Goal: Complete application form

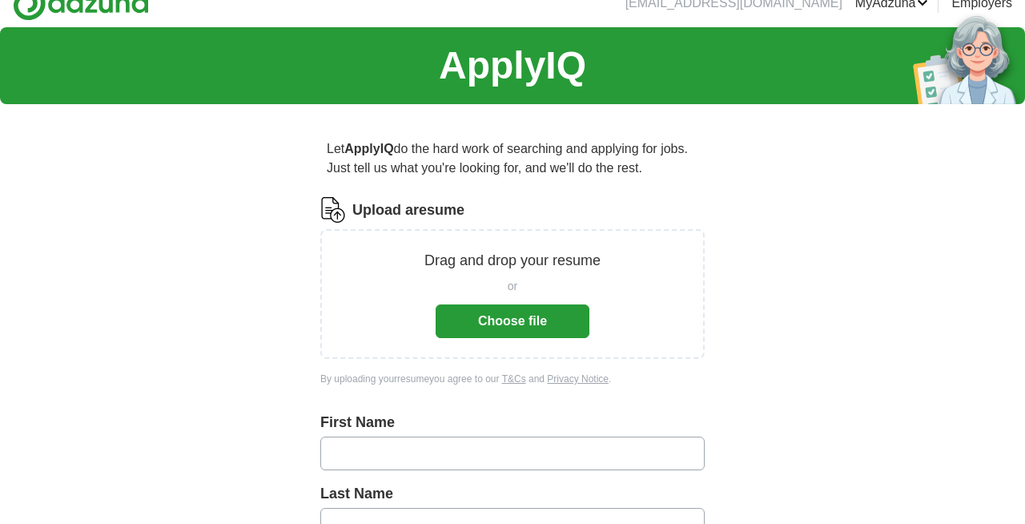
scroll to position [28, 0]
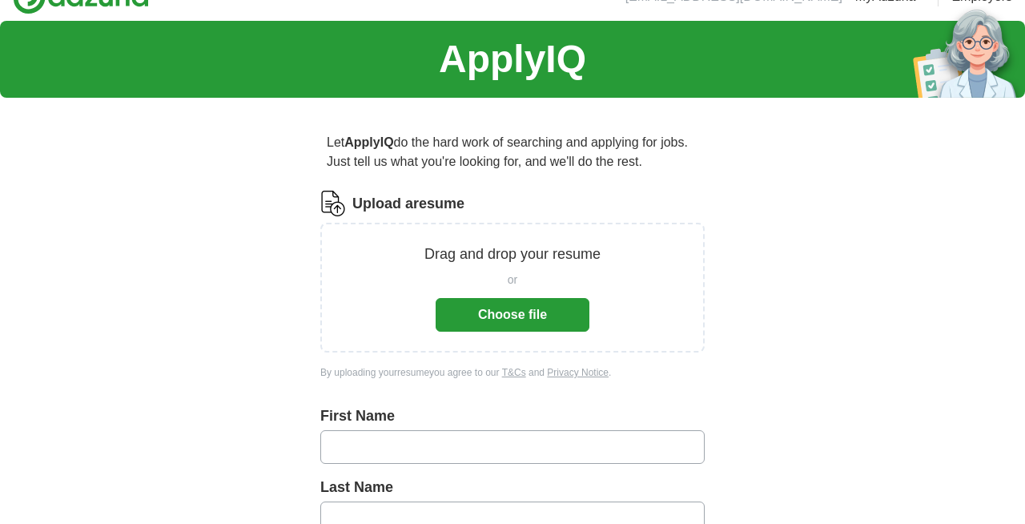
click at [528, 321] on button "Choose file" at bounding box center [513, 315] width 154 height 34
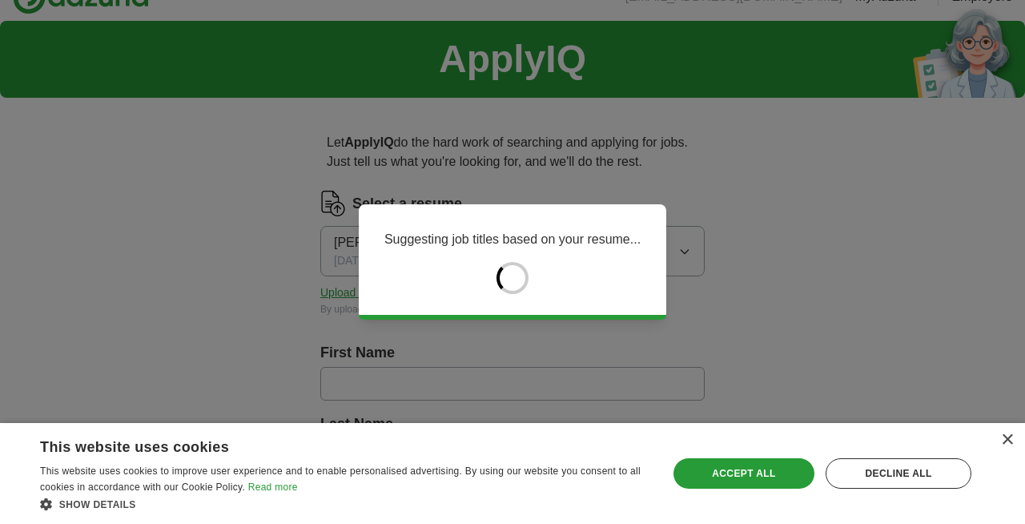
type input "*********"
type input "******"
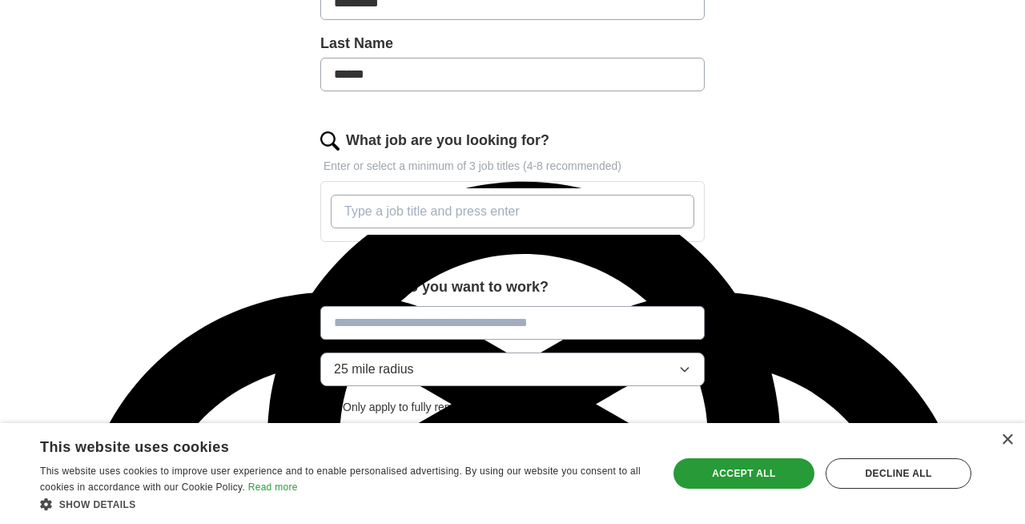
scroll to position [411, 0]
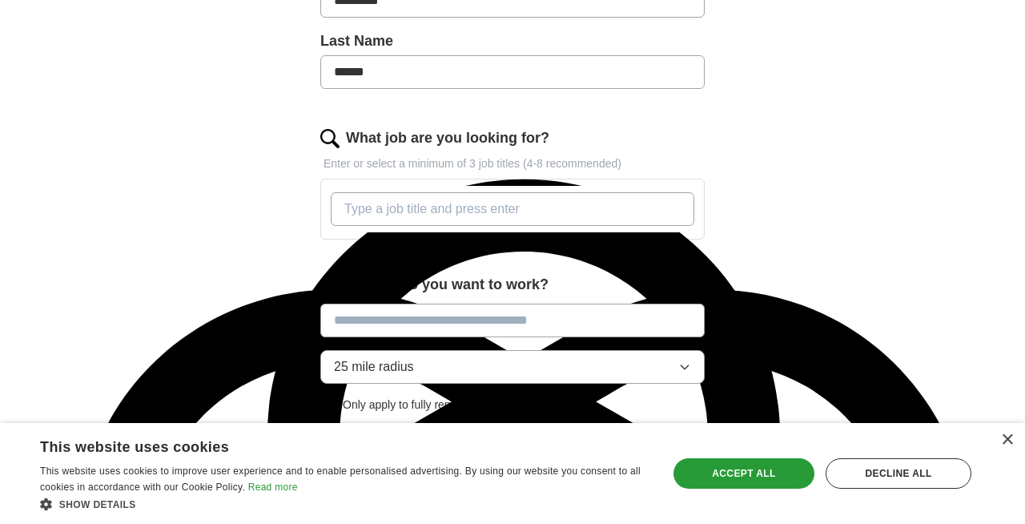
click at [475, 215] on input "What job are you looking for?" at bounding box center [513, 209] width 364 height 34
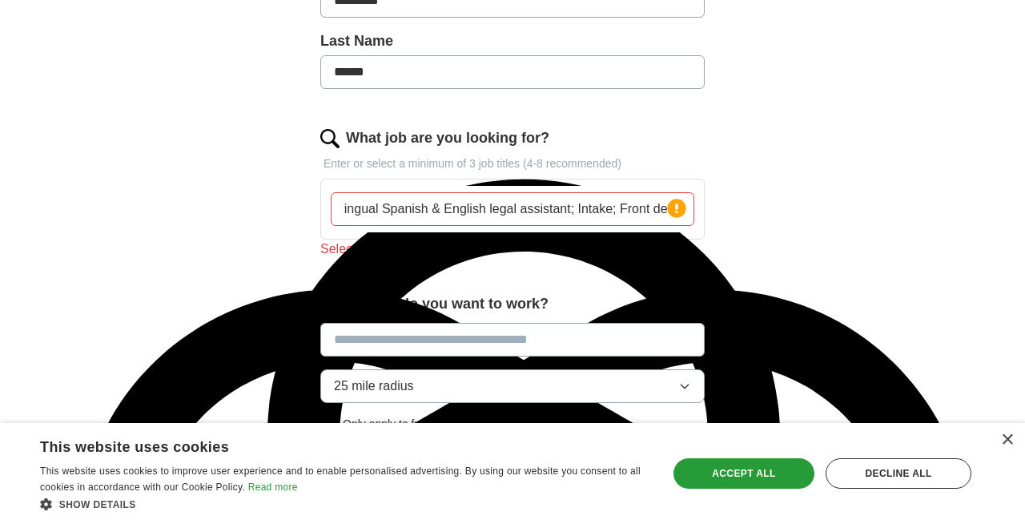
scroll to position [0, 0]
click at [513, 327] on input at bounding box center [512, 340] width 384 height 34
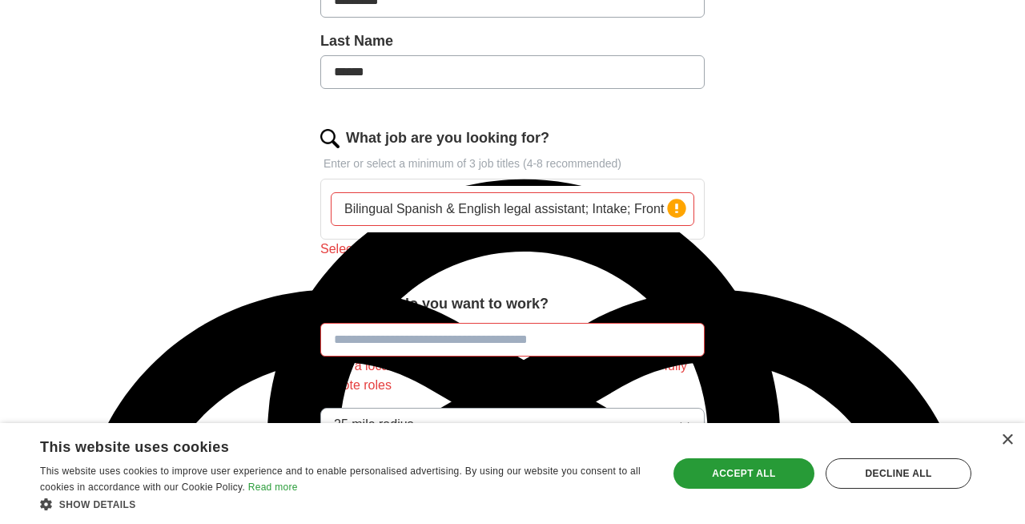
drag, startPoint x: 583, startPoint y: 214, endPoint x: 614, endPoint y: 248, distance: 46.5
click at [614, 248] on div "What job are you looking for? Enter or select a minimum of 3 job titles (4-8 re…" at bounding box center [512, 199] width 384 height 144
click at [645, 218] on input "Bilingual Spanish & English legal assistant" at bounding box center [513, 209] width 364 height 34
type input "Bilingual Spanish & English legal assistant"
click at [675, 208] on circle at bounding box center [676, 208] width 18 height 18
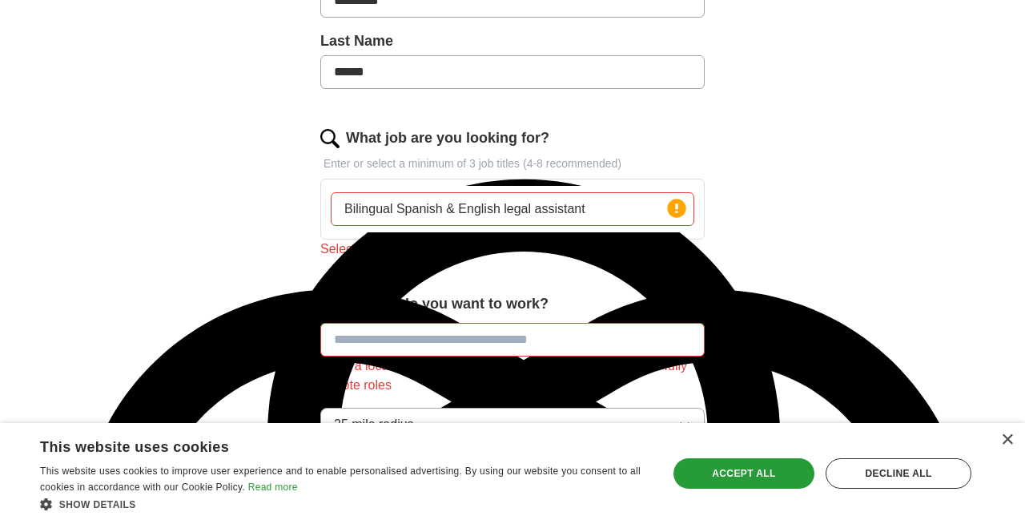
click at [635, 209] on input "Bilingual Spanish & English legal assistant" at bounding box center [513, 209] width 364 height 34
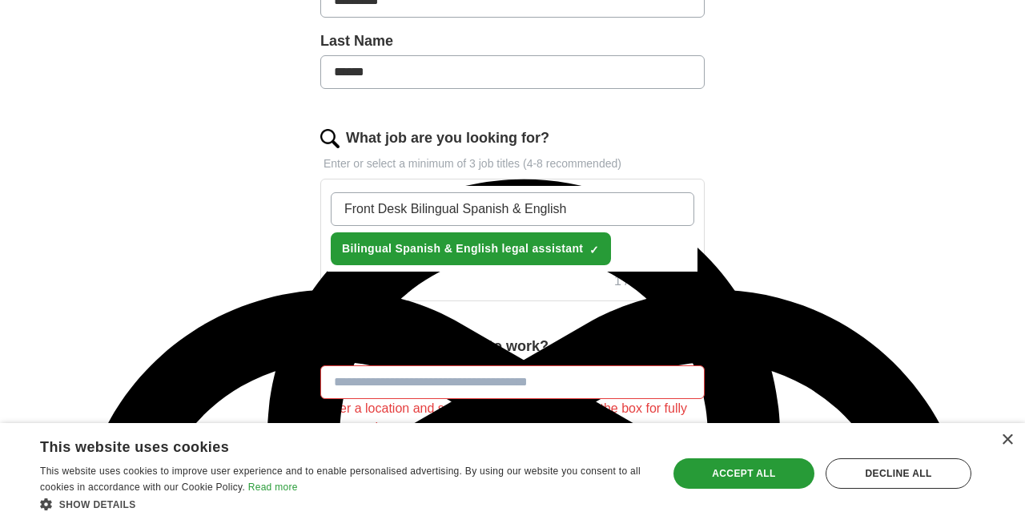
type input "Front Desk Bilingual Spanish & English"
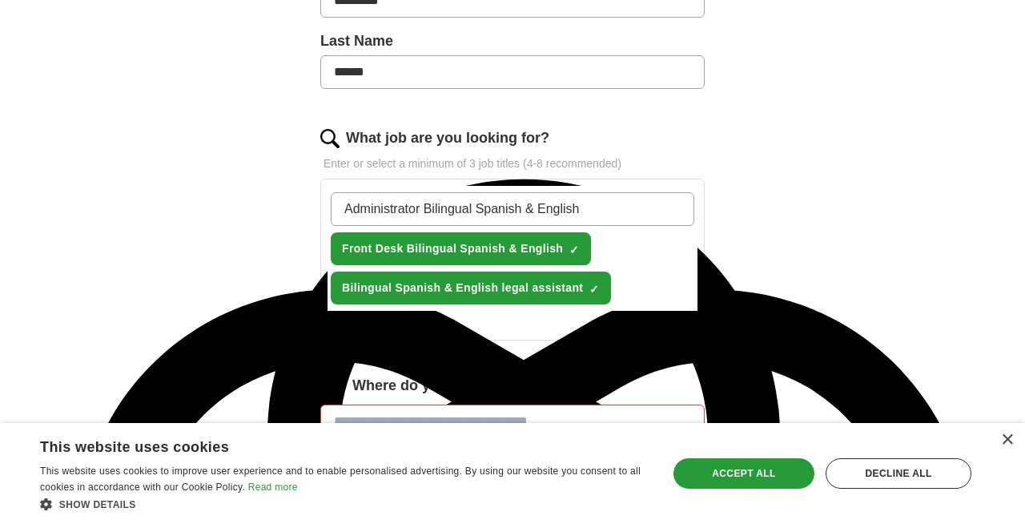
type input "Administrator Bilingual Spanish & English"
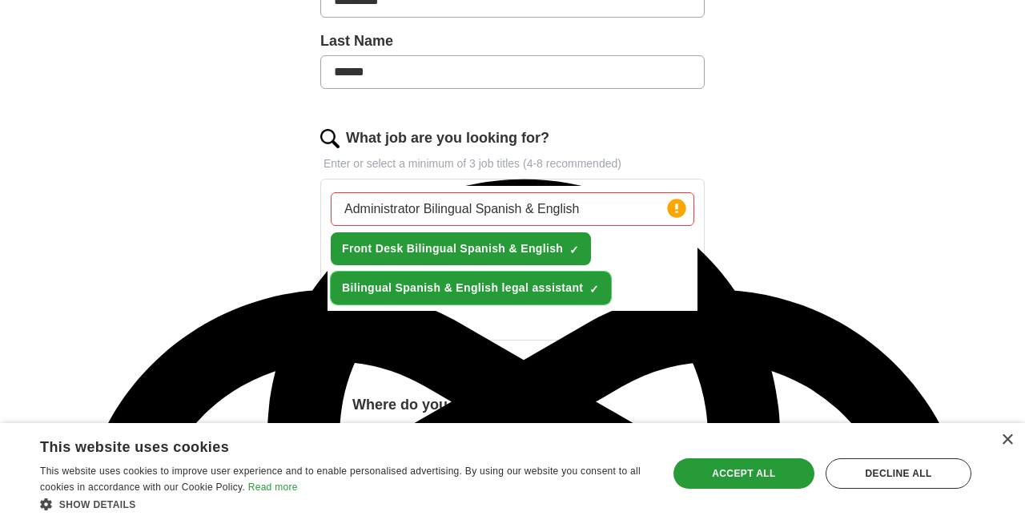
drag, startPoint x: 577, startPoint y: 284, endPoint x: 535, endPoint y: 261, distance: 47.7
click at [535, 261] on div "Administrator Bilingual Spanish & English Press return to add title Front Desk …" at bounding box center [513, 248] width 370 height 125
type textarea "*"
drag, startPoint x: 585, startPoint y: 216, endPoint x: 312, endPoint y: 200, distance: 272.8
click at [312, 200] on div "Let ApplyIQ do the hard work of searching and applying for jobs. Just tell us w…" at bounding box center [512, 236] width 513 height 1017
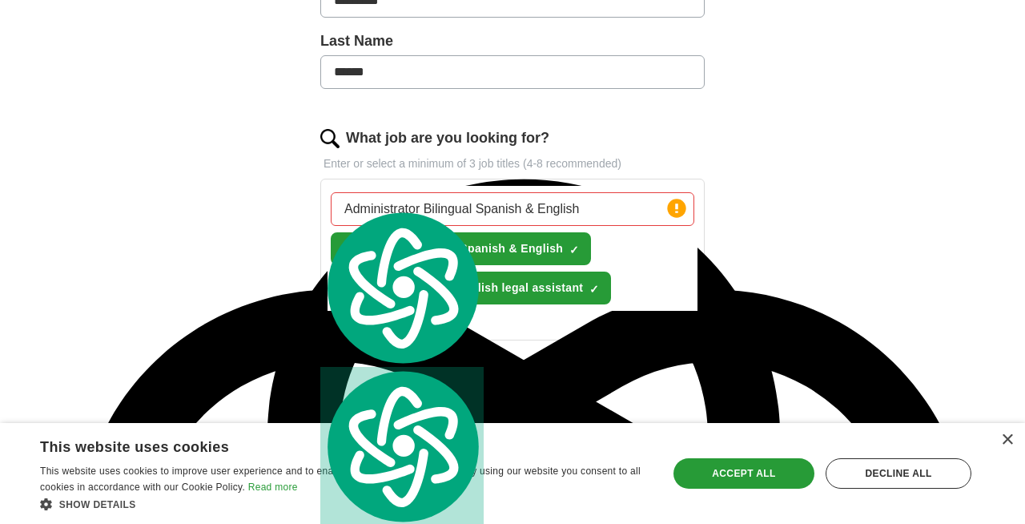
click at [657, 250] on div "Administrator Bilingual Spanish & English Press return to add title Front Desk …" at bounding box center [513, 248] width 370 height 125
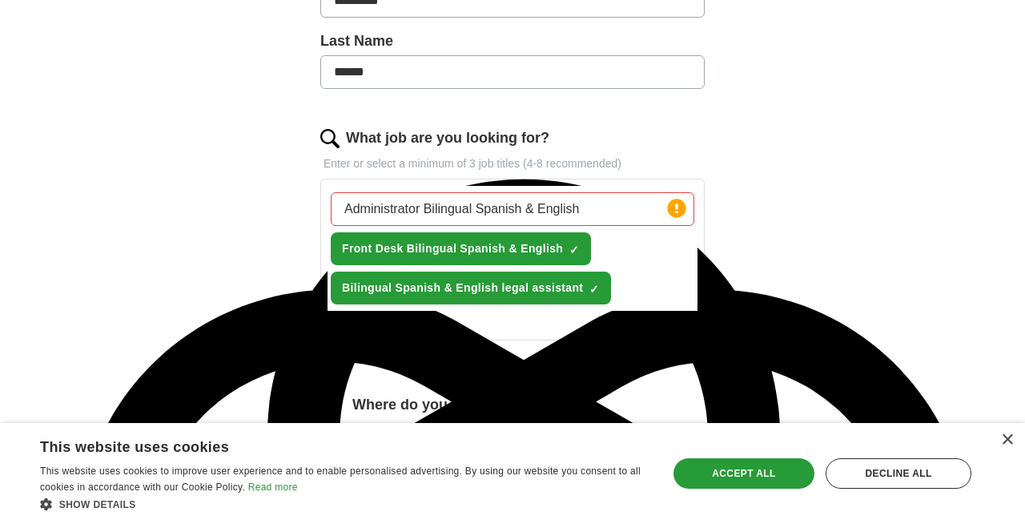
click at [629, 209] on input "Administrator Bilingual Spanish & English" at bounding box center [513, 209] width 364 height 34
drag, startPoint x: 629, startPoint y: 209, endPoint x: 324, endPoint y: 175, distance: 307.0
click at [324, 175] on div "What job are you looking for? Enter or select a minimum of 3 job titles (4-8 re…" at bounding box center [512, 249] width 384 height 245
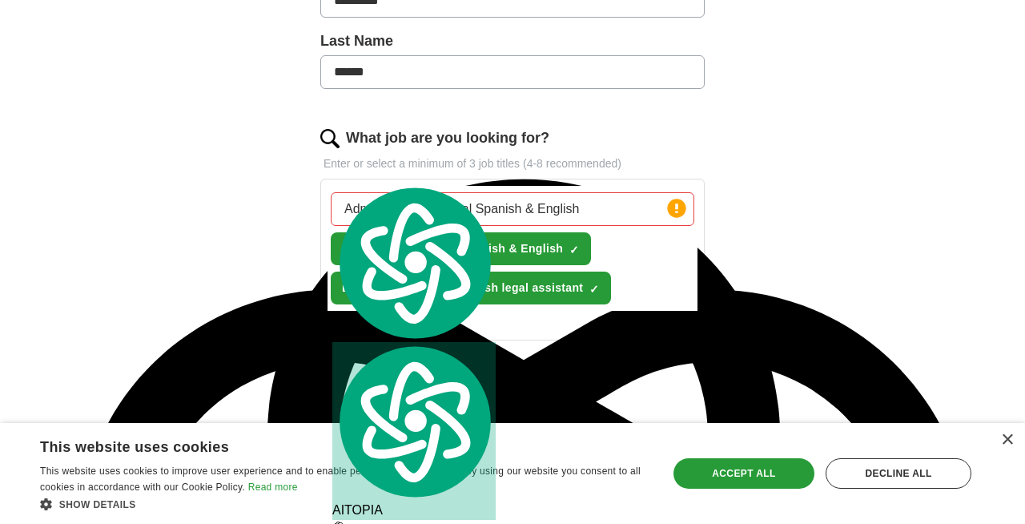
paste input "Bilingual Administrative Specialist (Spanish/English)"
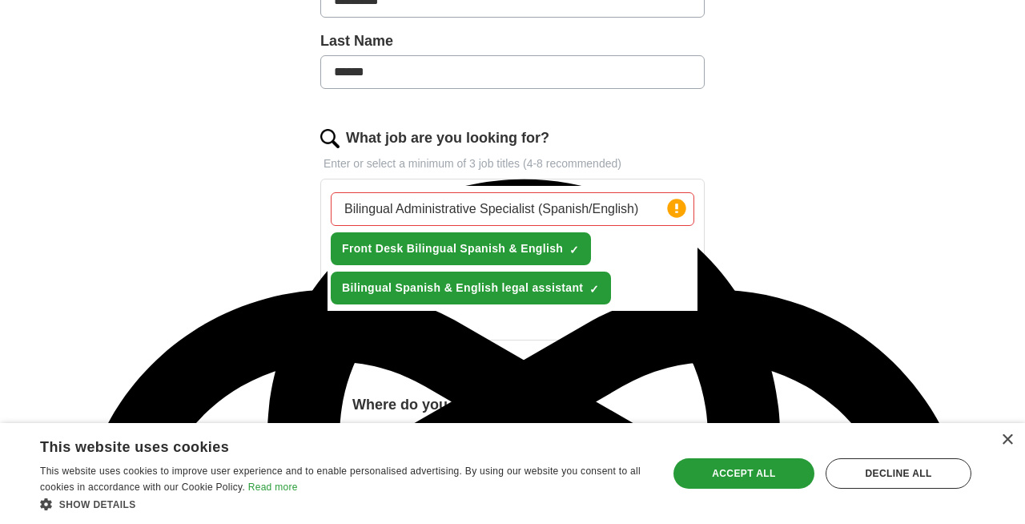
type input "Bilingual Administrative Specialist (Spanish/English)"
click at [0, 0] on span "×" at bounding box center [0, 0] width 0 height 0
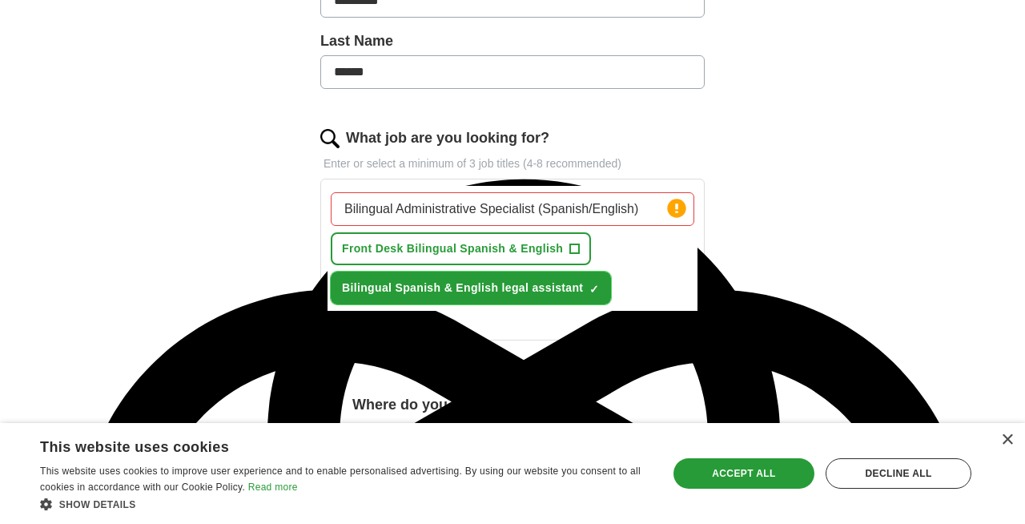
click at [0, 0] on span "×" at bounding box center [0, 0] width 0 height 0
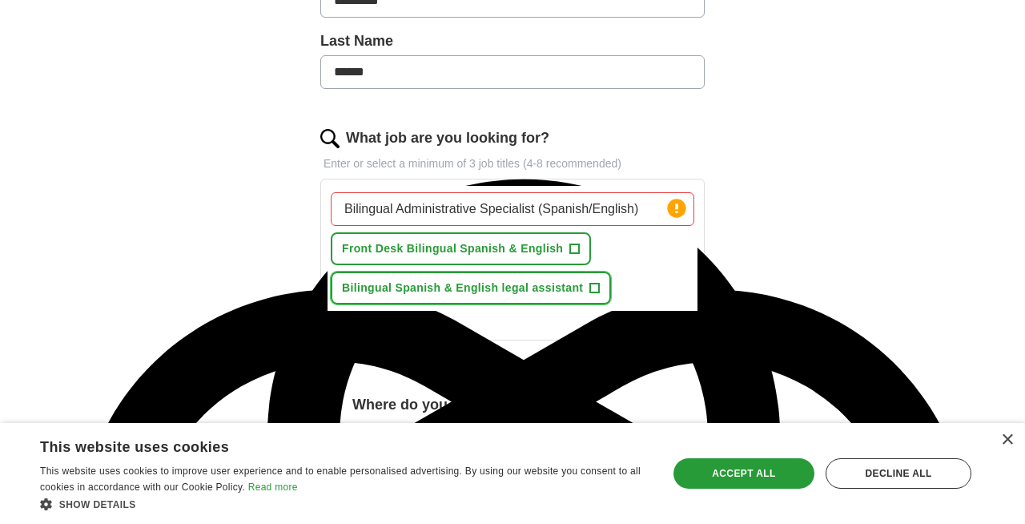
click at [331, 271] on button "Bilingual Spanish & English legal assistant +" at bounding box center [471, 287] width 280 height 33
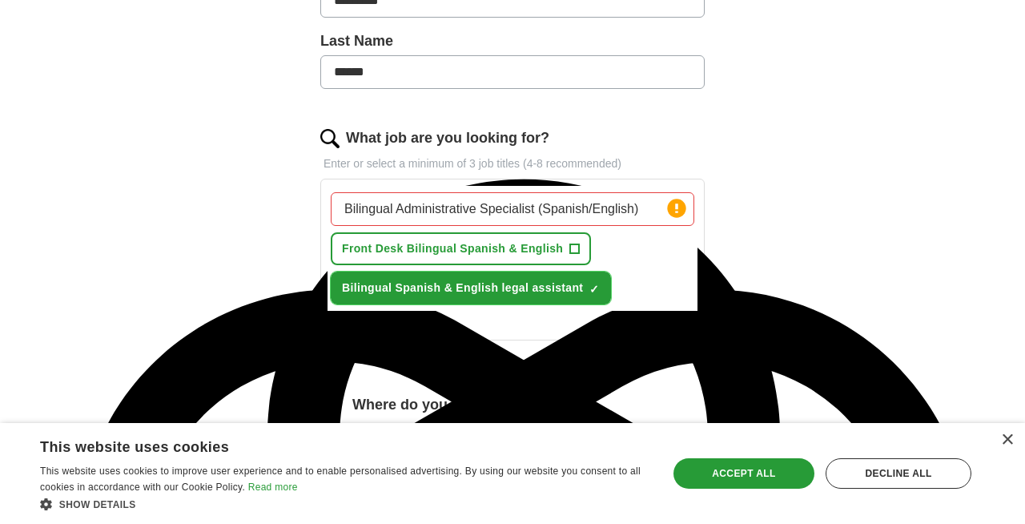
click at [594, 298] on button "Bilingual Spanish & English legal assistant ✓ ×" at bounding box center [471, 287] width 280 height 33
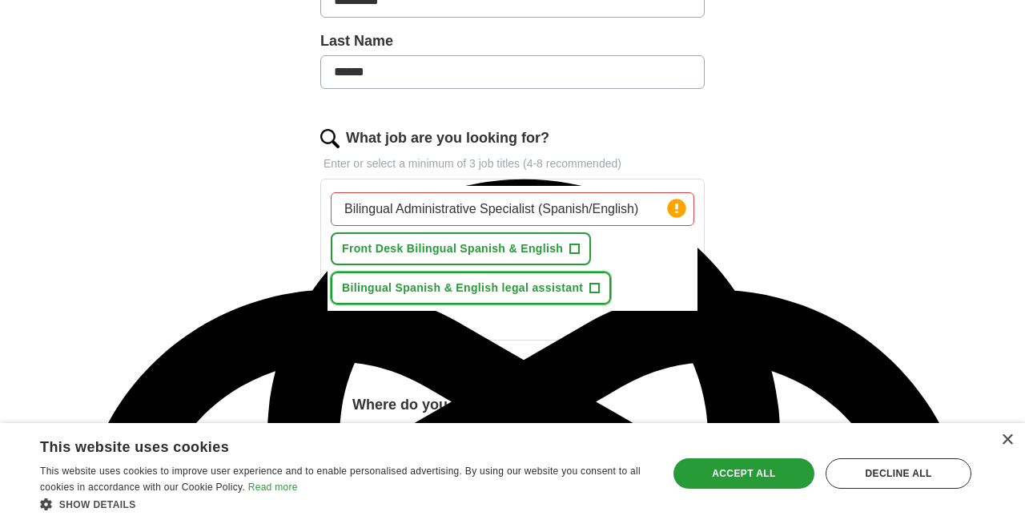
click at [590, 287] on span "+" at bounding box center [595, 288] width 10 height 13
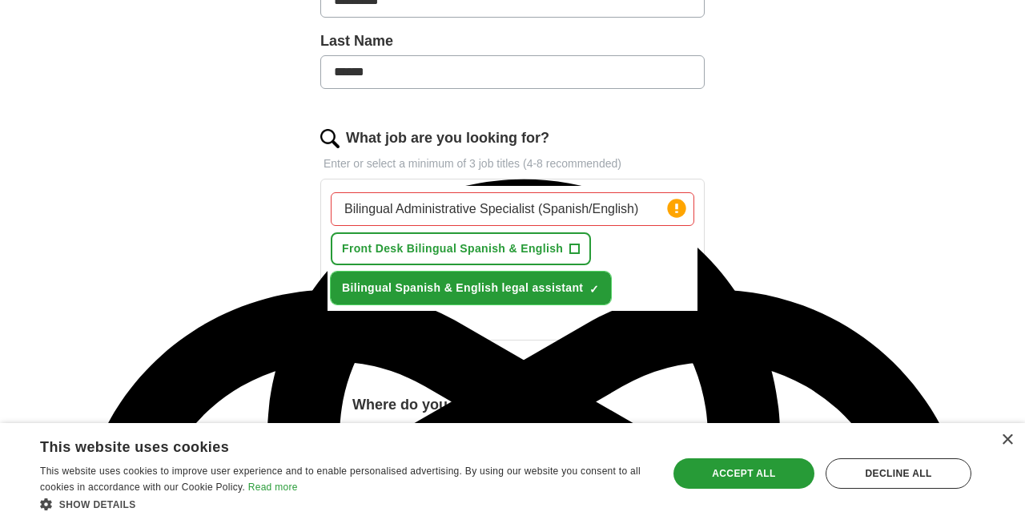
click at [0, 0] on span "×" at bounding box center [0, 0] width 0 height 0
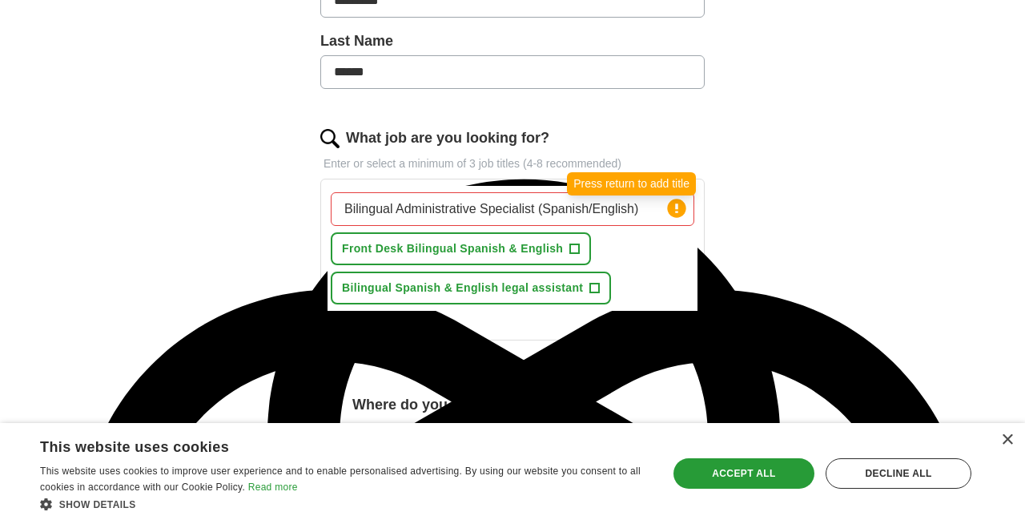
click at [673, 207] on circle at bounding box center [676, 208] width 18 height 18
click at [675, 213] on icon at bounding box center [676, 208] width 3 height 10
click at [694, 247] on div "Bilingual Administrative Specialist (Spanish/English) Press return to add title…" at bounding box center [513, 248] width 370 height 125
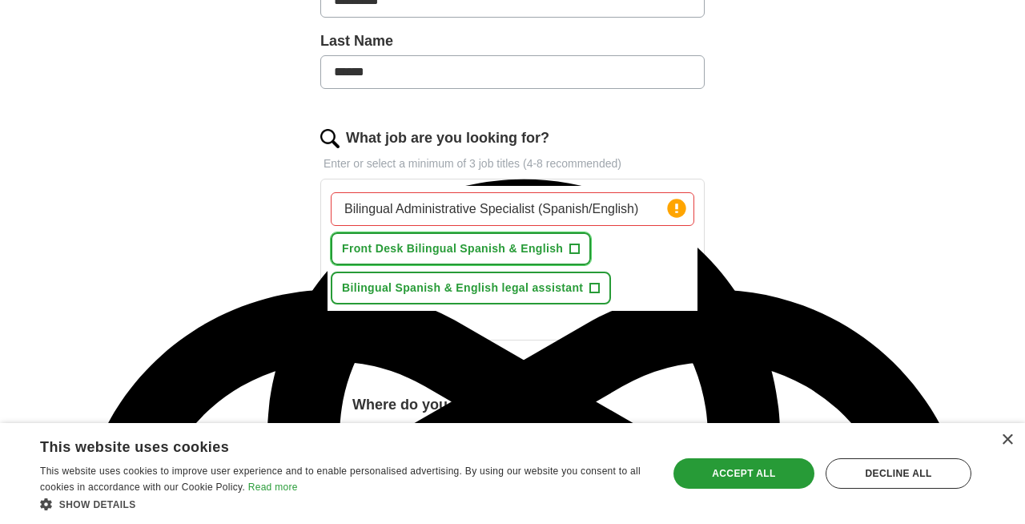
click at [570, 247] on span "+" at bounding box center [575, 249] width 10 height 13
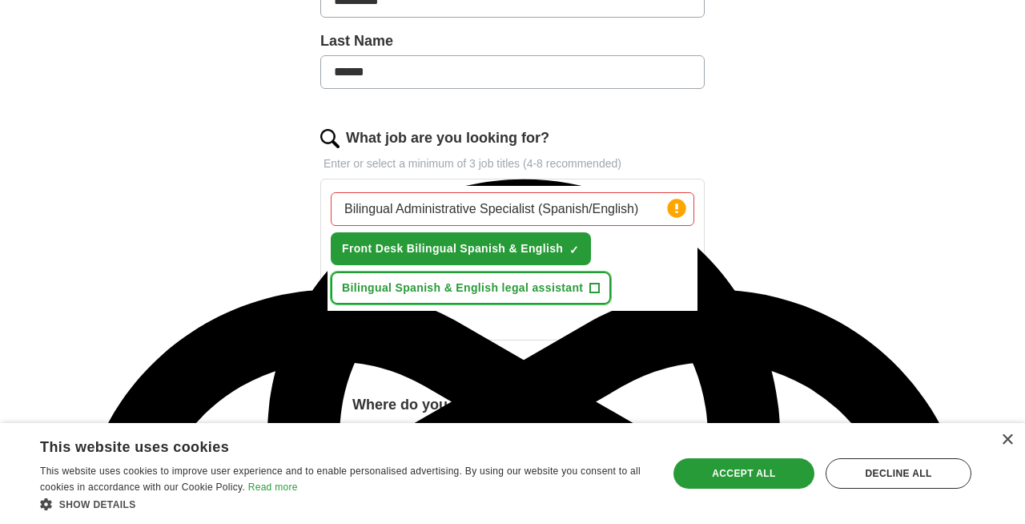
click at [590, 290] on span "+" at bounding box center [595, 288] width 10 height 13
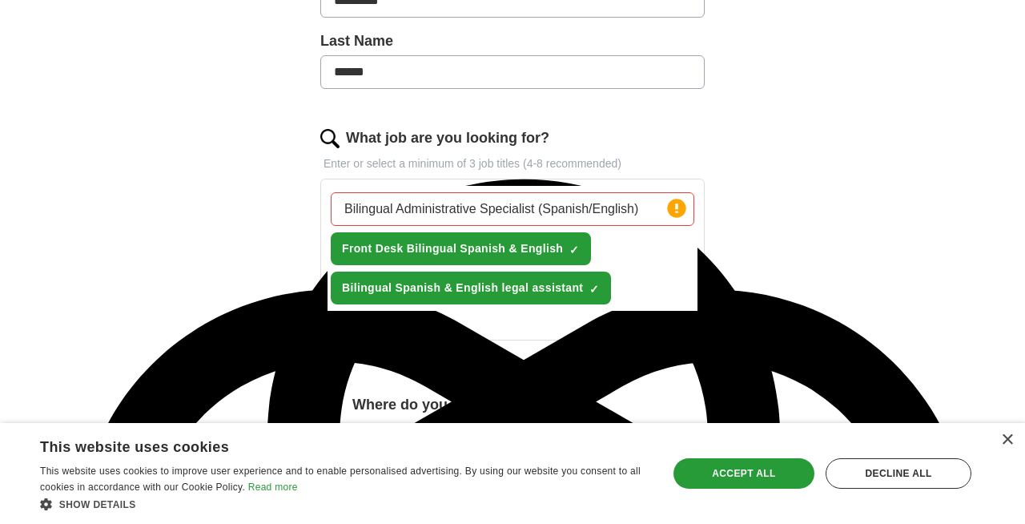
click at [369, 328] on button "Deselect all" at bounding box center [364, 323] width 66 height 19
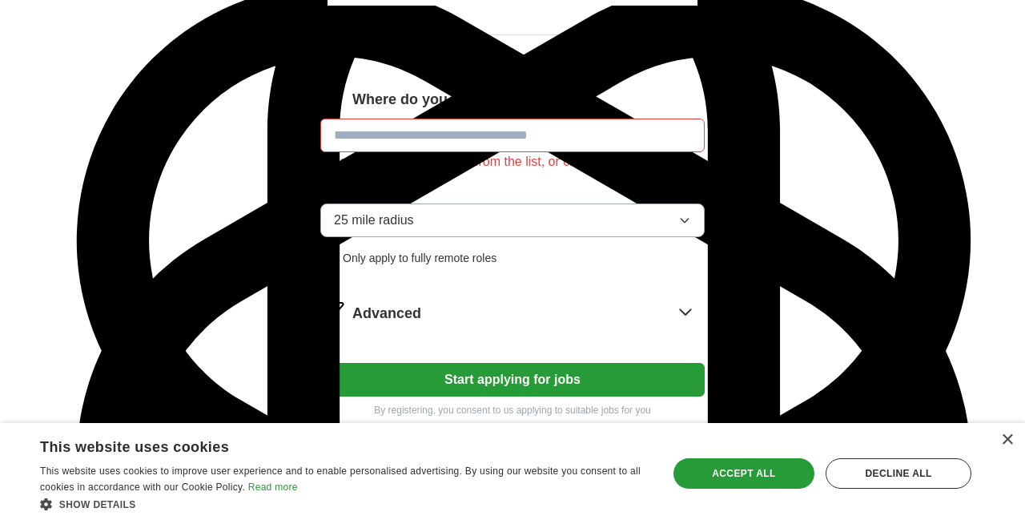
scroll to position [720, 0]
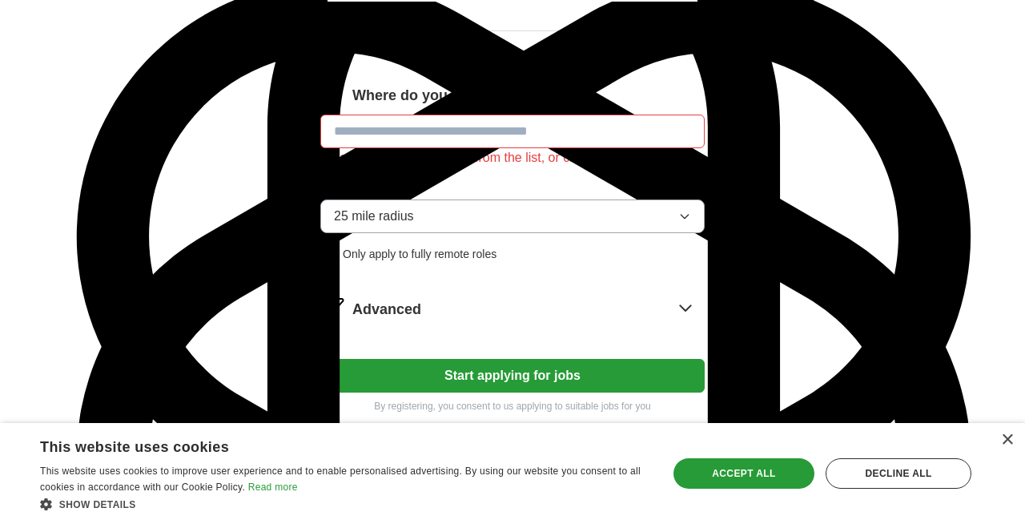
click at [376, 131] on input at bounding box center [512, 132] width 384 height 34
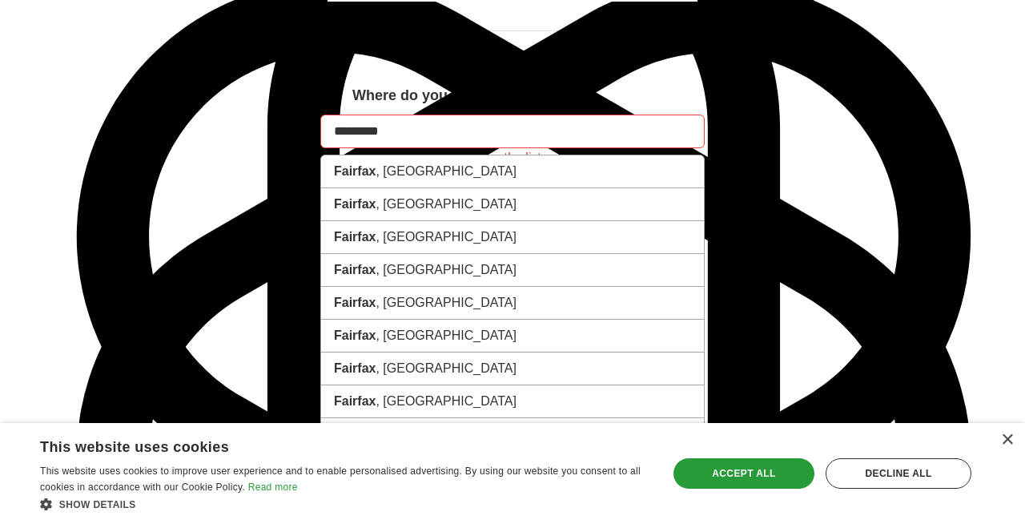
type input "**********"
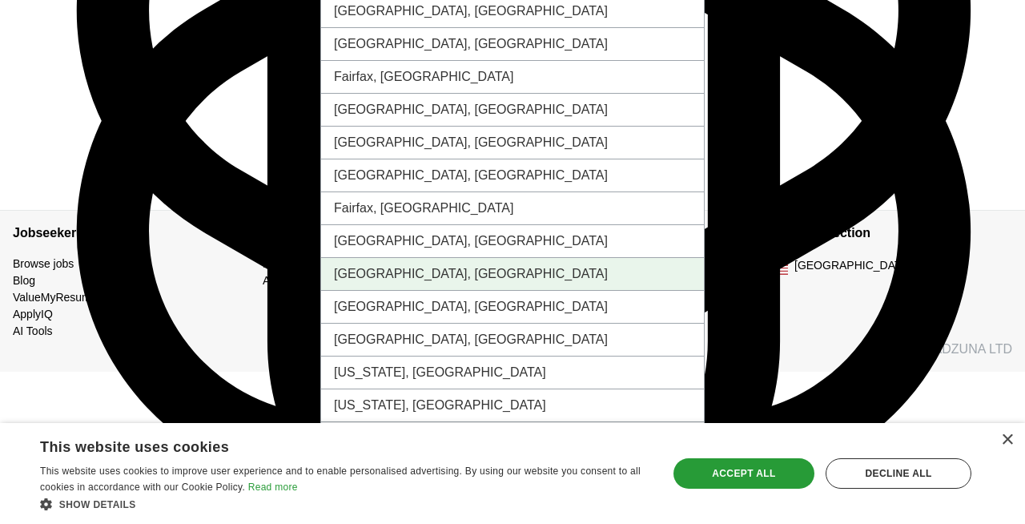
click at [403, 266] on li "[GEOGRAPHIC_DATA], [GEOGRAPHIC_DATA]" at bounding box center [512, 274] width 383 height 33
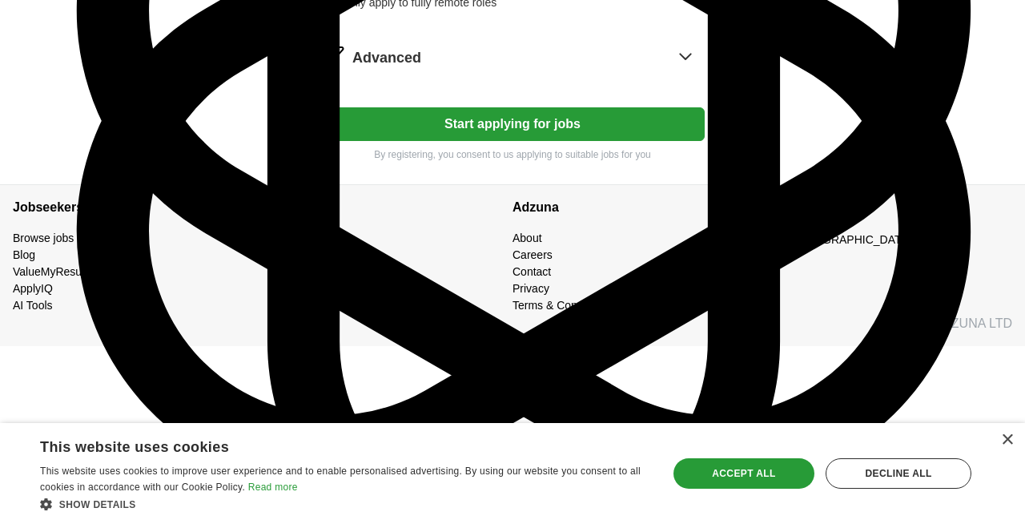
scroll to position [768, 0]
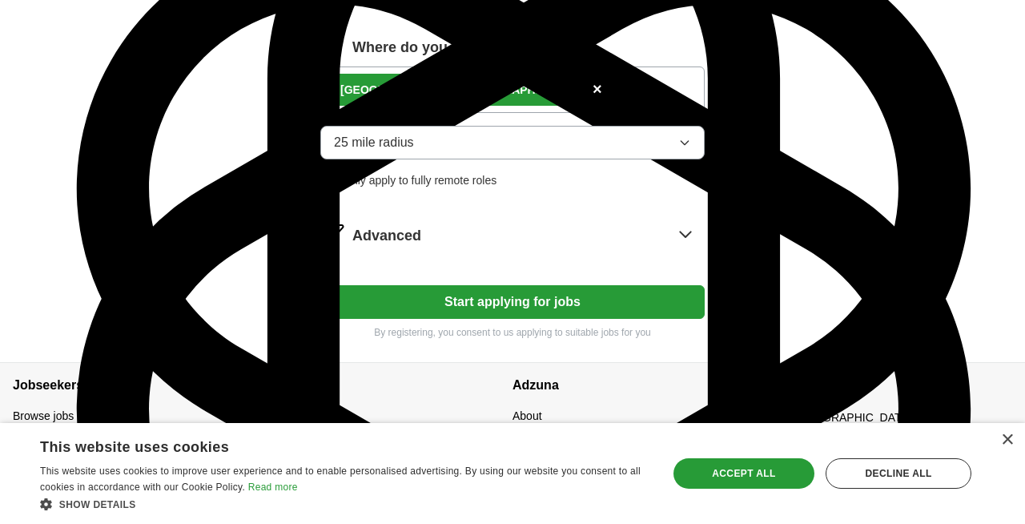
click at [526, 300] on button "Start applying for jobs" at bounding box center [512, 302] width 384 height 34
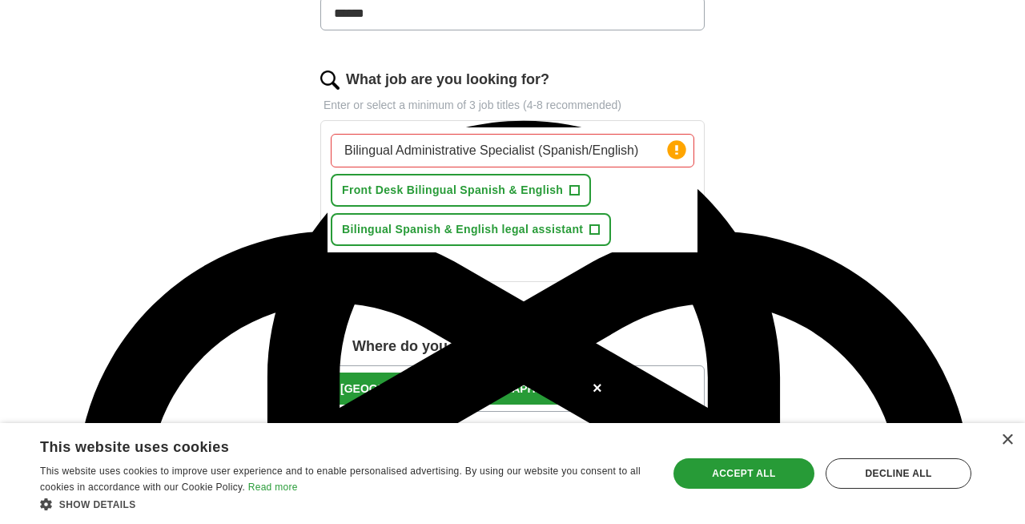
scroll to position [399, 0]
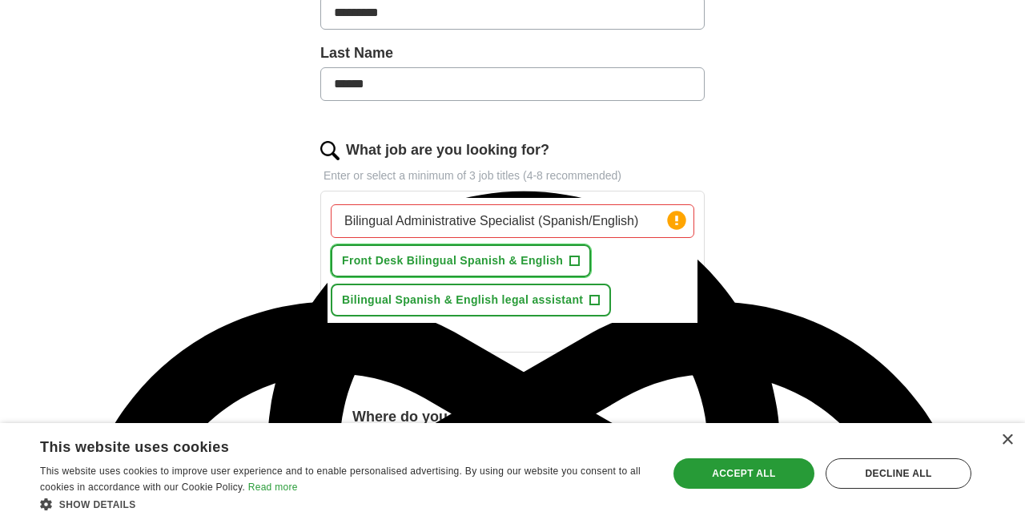
click at [577, 259] on button "Front Desk Bilingual Spanish & English +" at bounding box center [461, 260] width 260 height 33
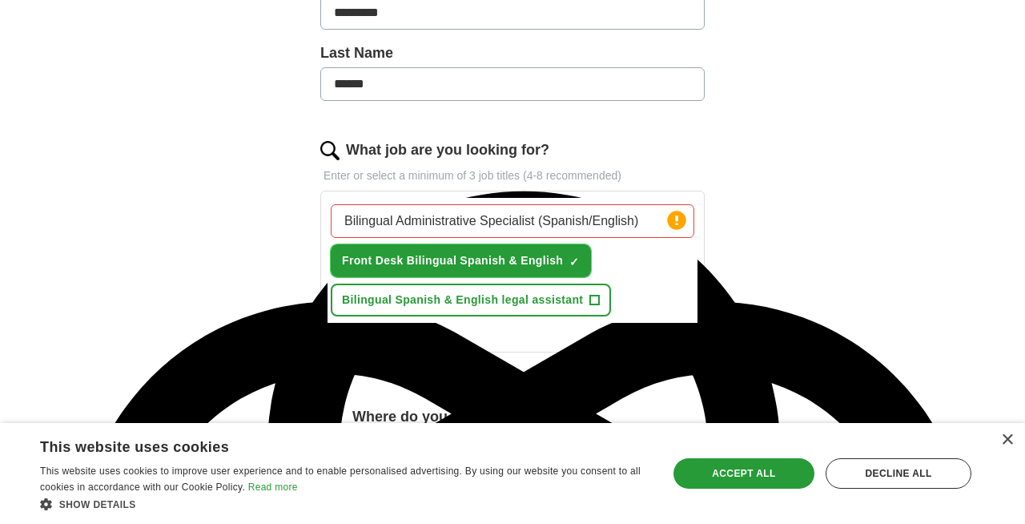
click at [0, 0] on span "×" at bounding box center [0, 0] width 0 height 0
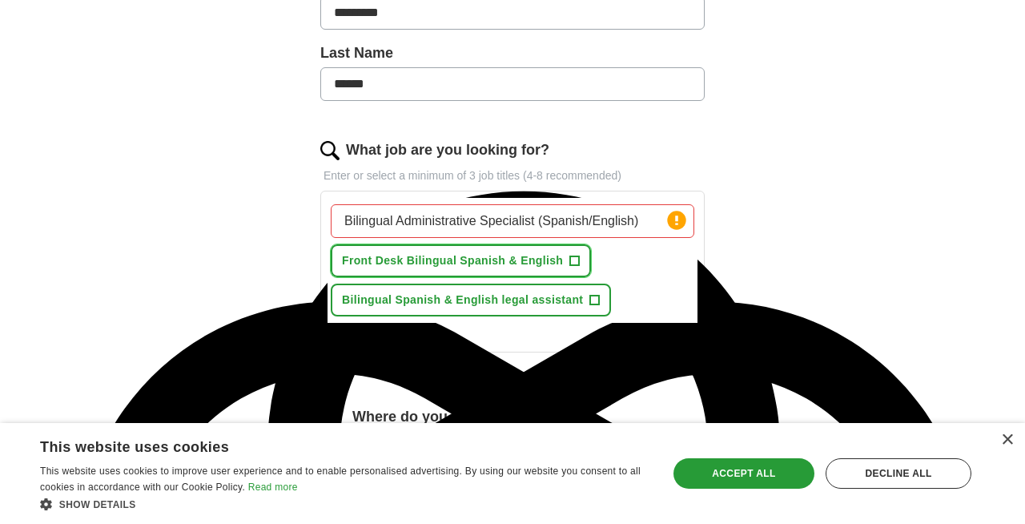
click at [570, 260] on span "+" at bounding box center [575, 261] width 10 height 13
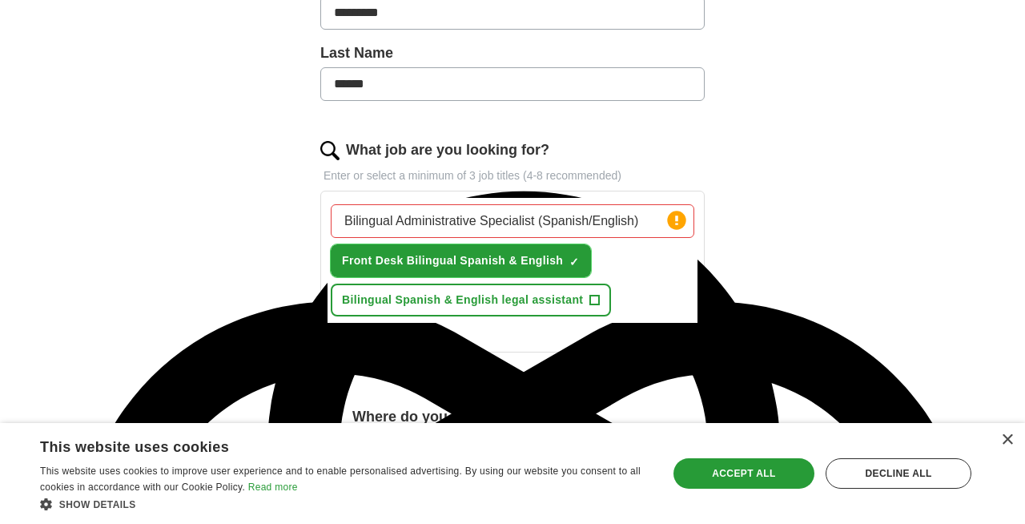
click at [0, 0] on span "×" at bounding box center [0, 0] width 0 height 0
click at [569, 260] on span "✓ ×" at bounding box center [574, 261] width 10 height 10
click at [0, 0] on span "×" at bounding box center [0, 0] width 0 height 0
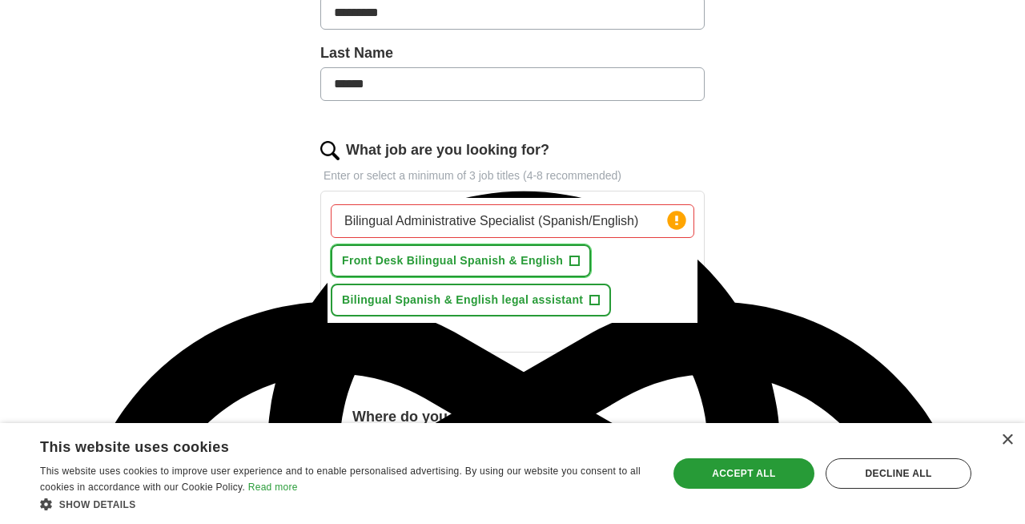
click at [570, 260] on span "+" at bounding box center [575, 261] width 10 height 13
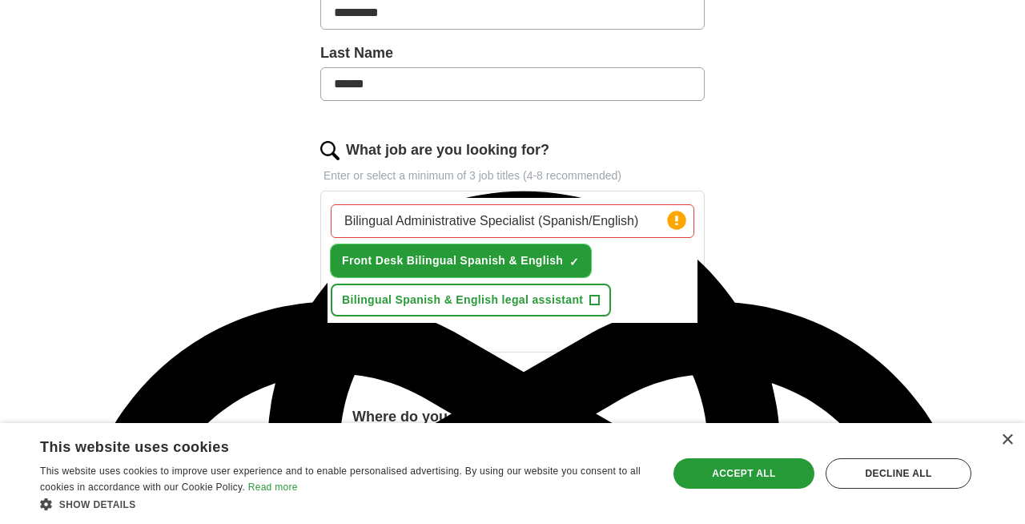
click at [0, 0] on span "×" at bounding box center [0, 0] width 0 height 0
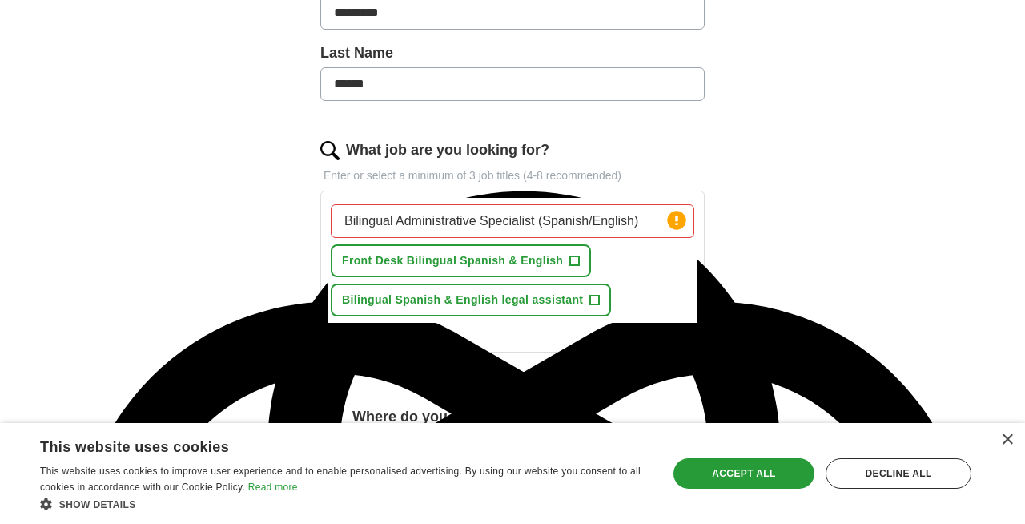
click at [349, 339] on button "Select all" at bounding box center [357, 335] width 52 height 19
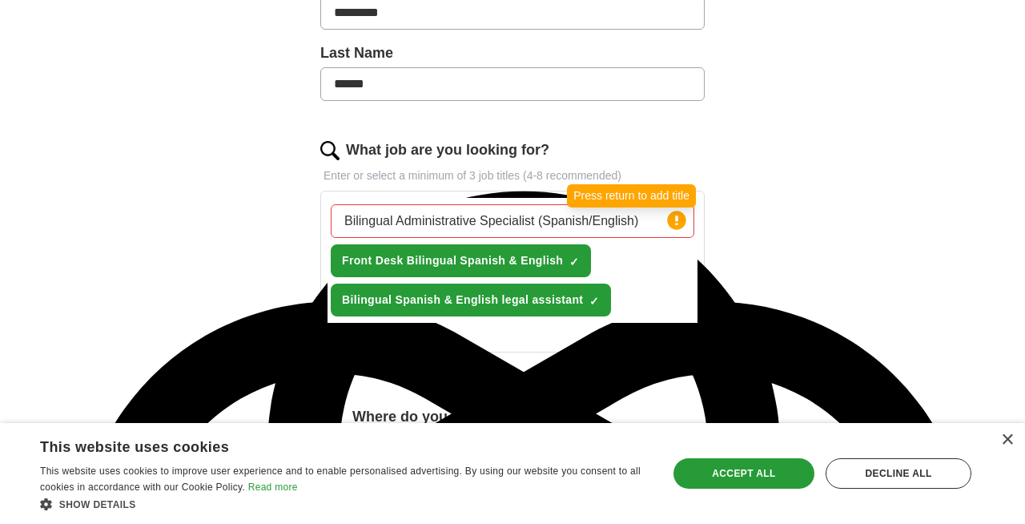
click at [671, 226] on circle at bounding box center [676, 220] width 18 height 18
click at [649, 324] on div "2 / 10 selected" at bounding box center [655, 334] width 83 height 22
click at [384, 343] on button "Deselect all" at bounding box center [364, 335] width 66 height 19
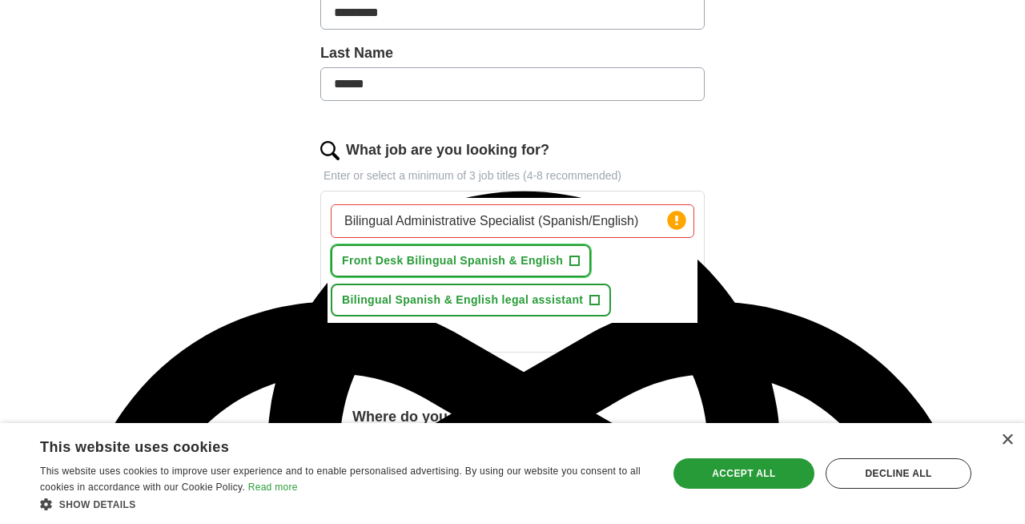
click at [570, 261] on span "+" at bounding box center [575, 261] width 10 height 13
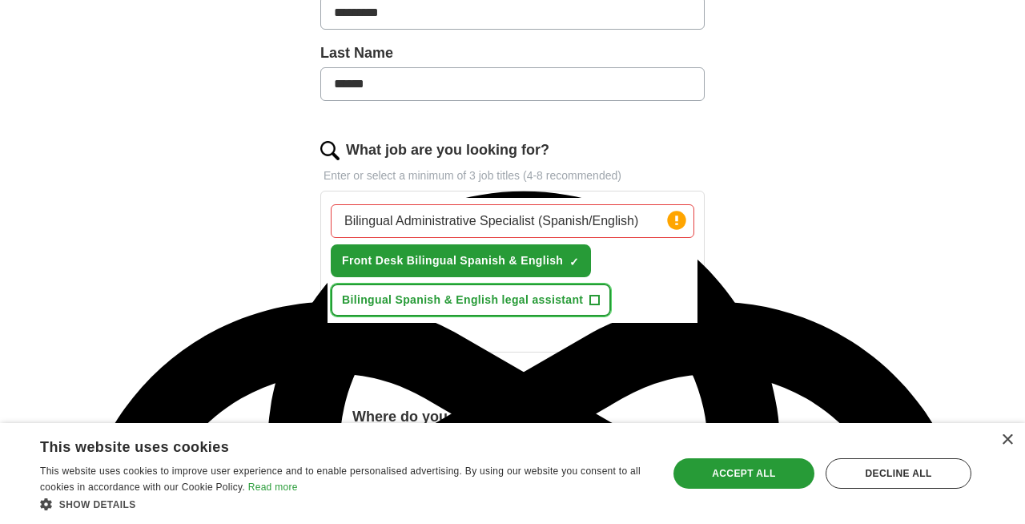
click at [592, 294] on span "+" at bounding box center [595, 300] width 10 height 13
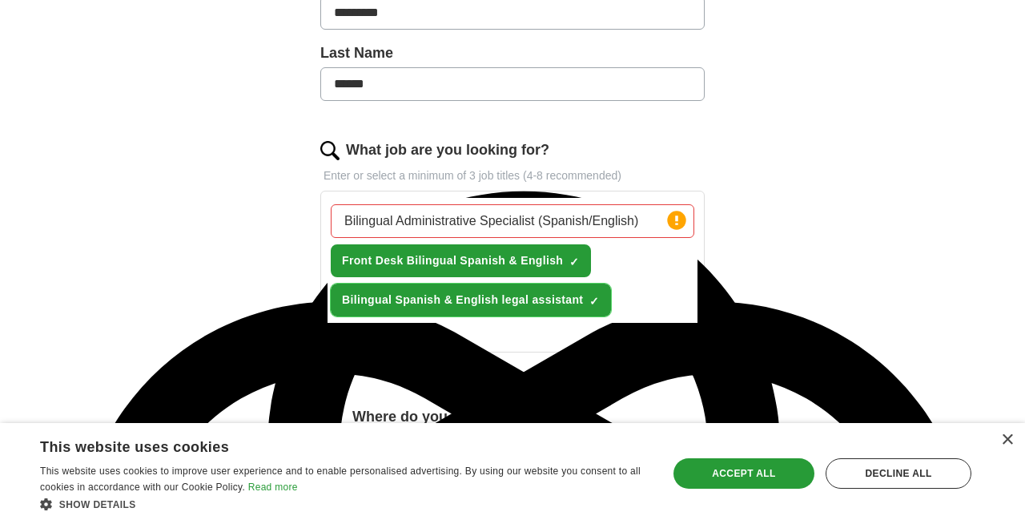
click at [0, 0] on span "×" at bounding box center [0, 0] width 0 height 0
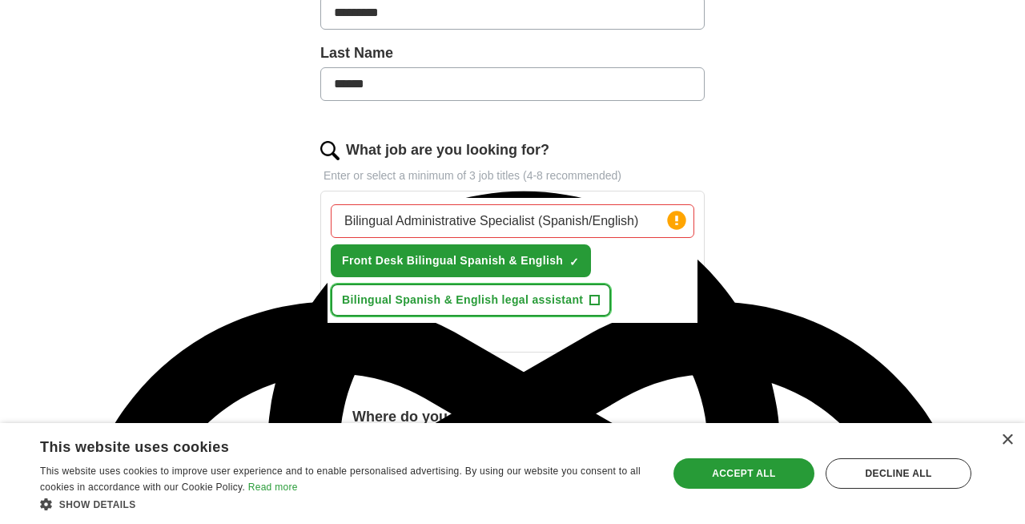
click at [591, 300] on span "+" at bounding box center [595, 300] width 10 height 13
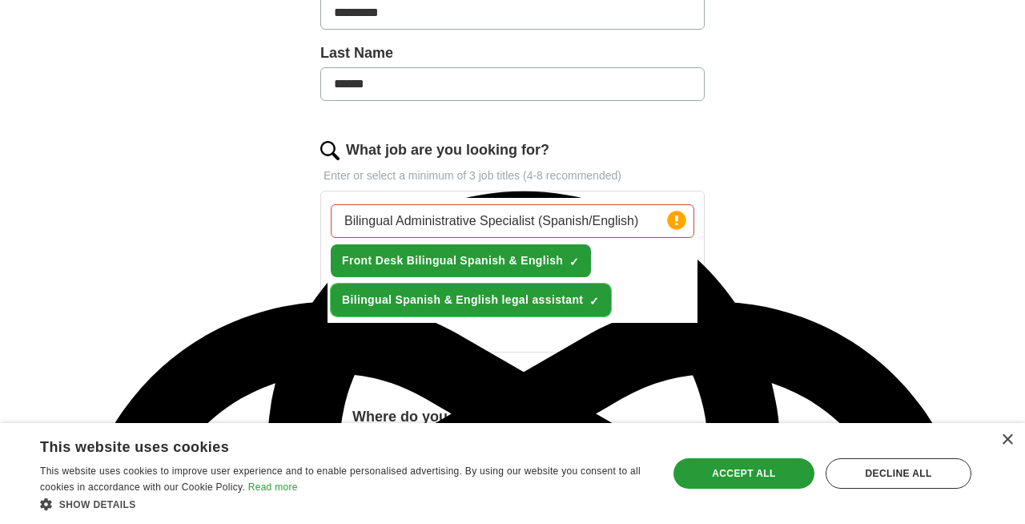
click at [0, 0] on span "×" at bounding box center [0, 0] width 0 height 0
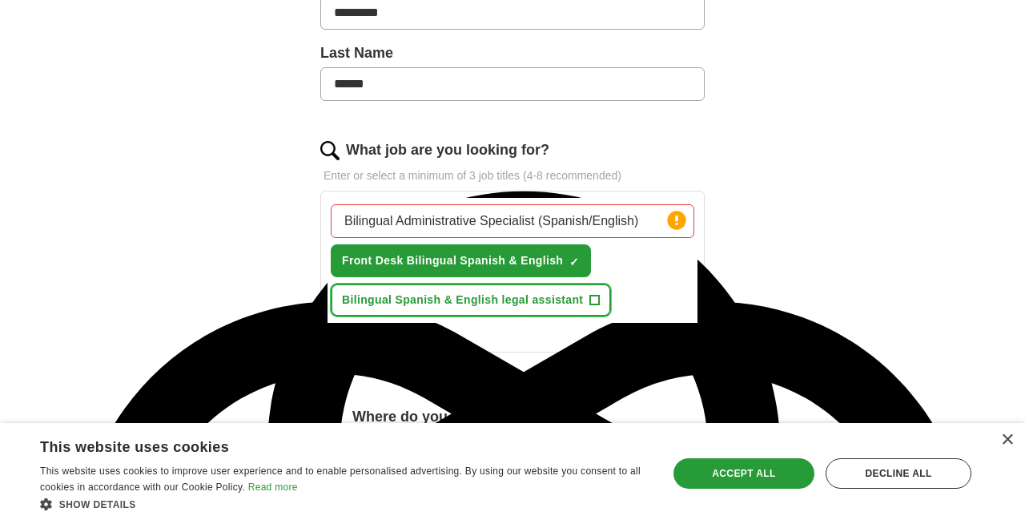
click at [591, 300] on span "+" at bounding box center [595, 300] width 10 height 13
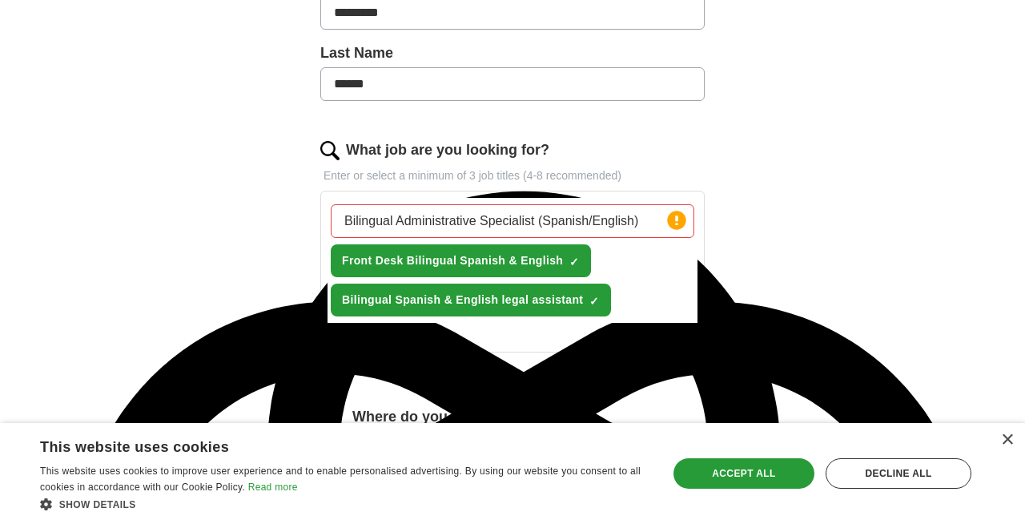
click at [375, 336] on button "Deselect all" at bounding box center [364, 335] width 66 height 19
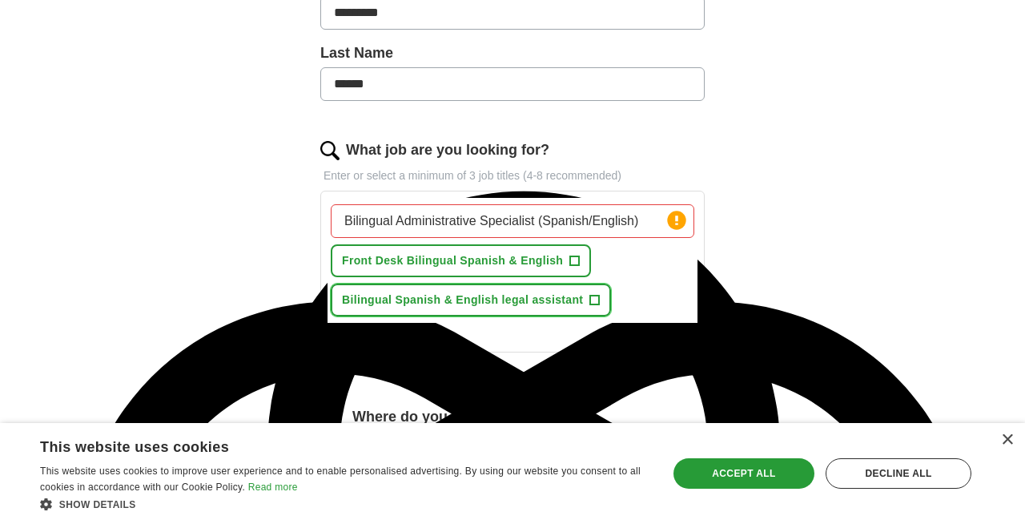
click at [590, 300] on span "+" at bounding box center [595, 300] width 10 height 13
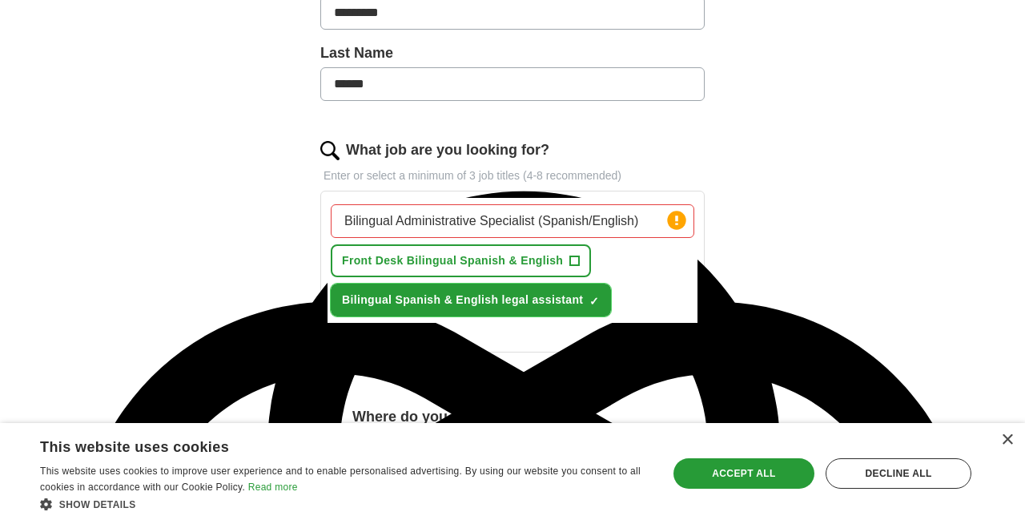
click at [0, 0] on span "×" at bounding box center [0, 0] width 0 height 0
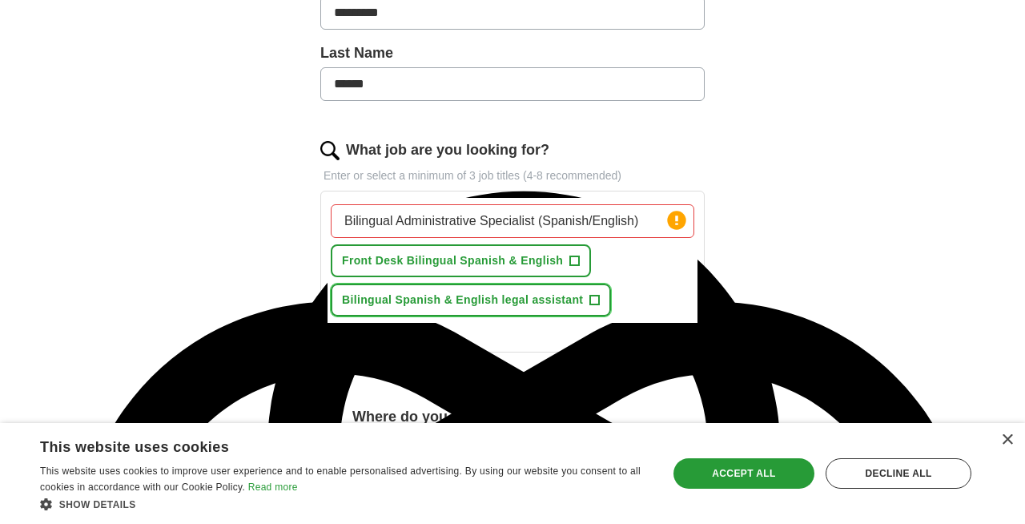
click at [590, 300] on span "+" at bounding box center [595, 300] width 10 height 13
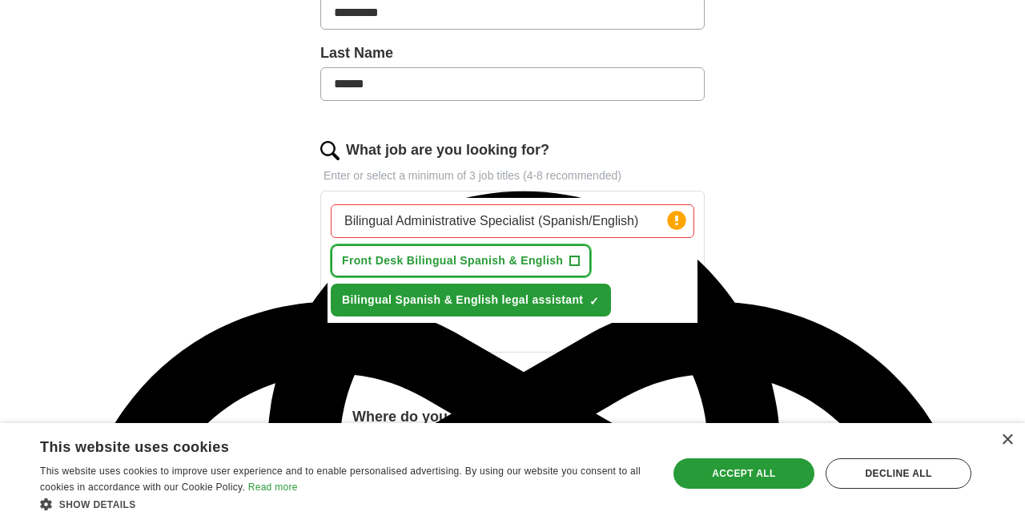
click at [573, 262] on span "+" at bounding box center [575, 261] width 10 height 13
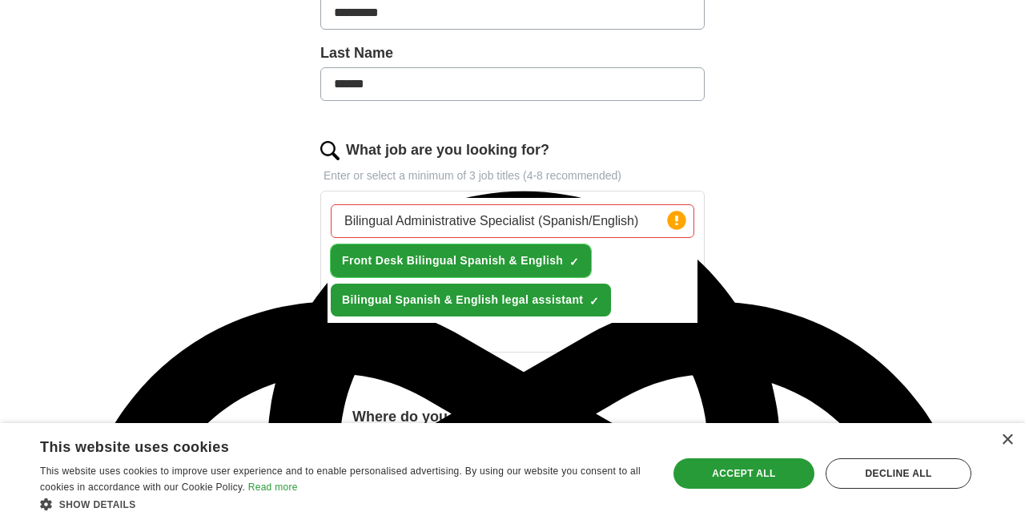
click at [0, 0] on span "×" at bounding box center [0, 0] width 0 height 0
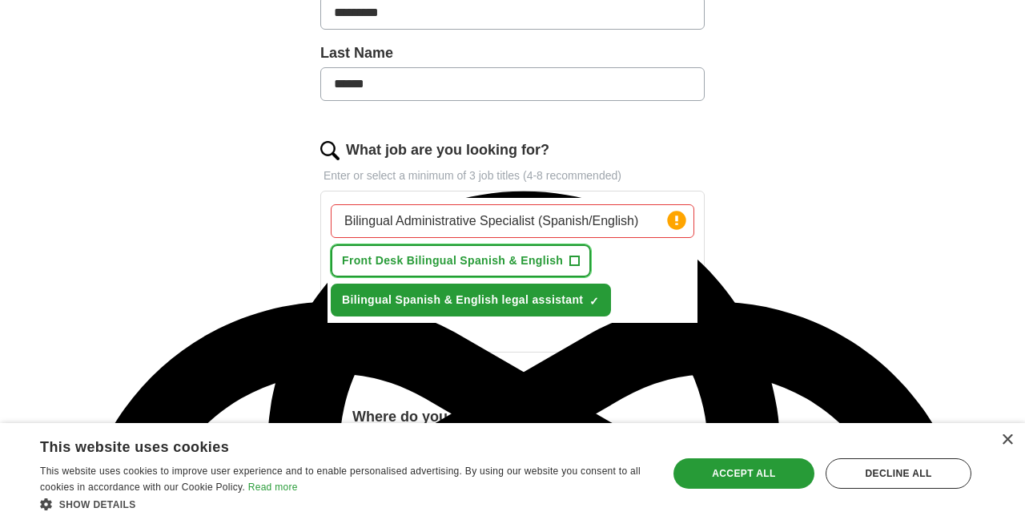
click at [573, 262] on span "+" at bounding box center [575, 261] width 10 height 13
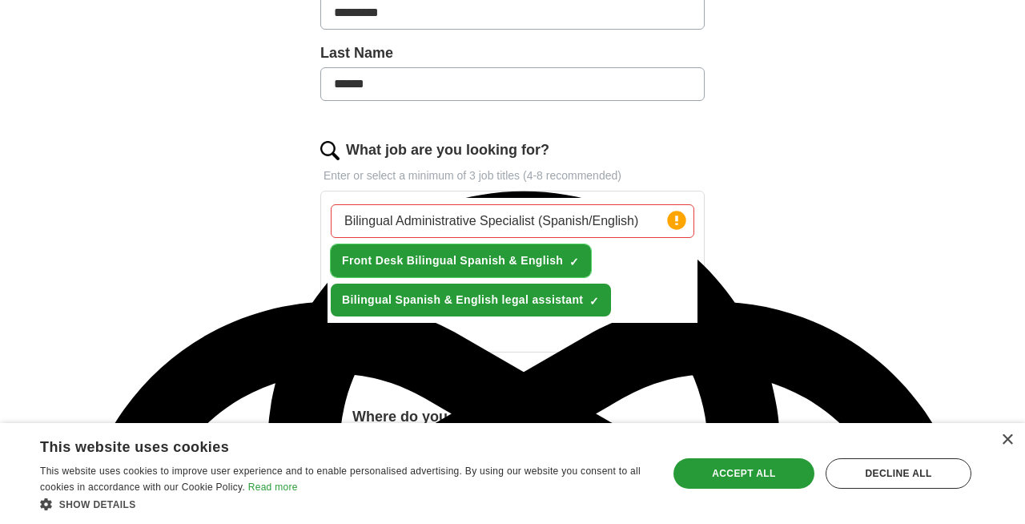
click at [0, 0] on span "×" at bounding box center [0, 0] width 0 height 0
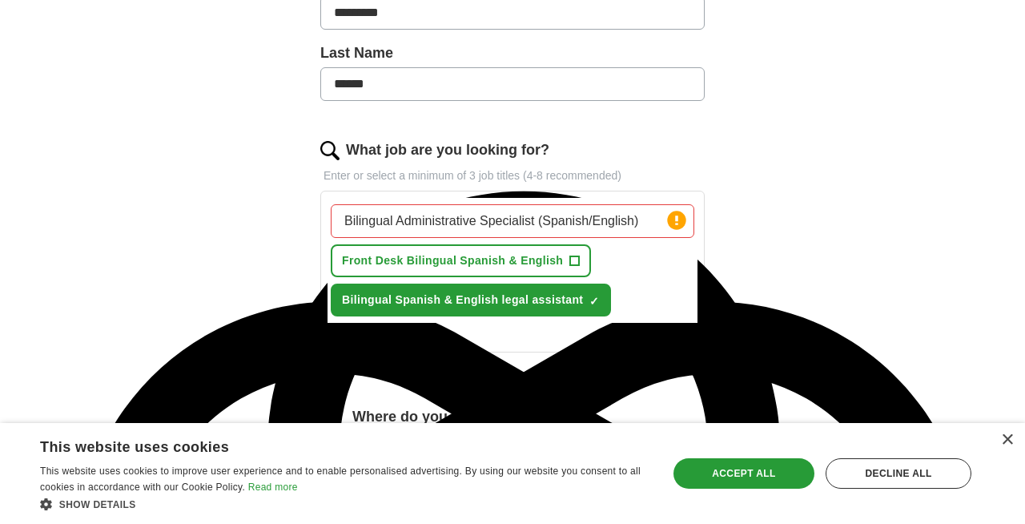
click at [357, 334] on button "Select all" at bounding box center [357, 335] width 52 height 19
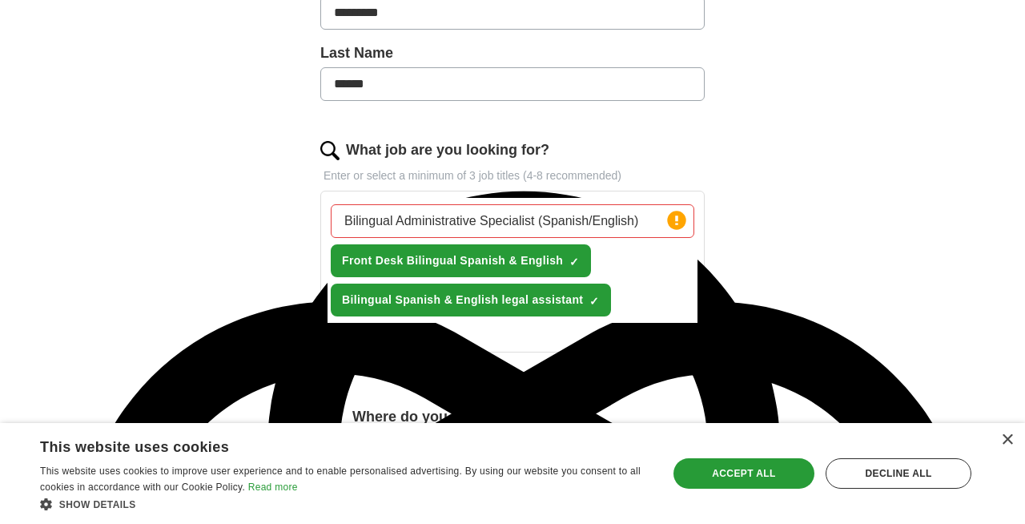
click at [522, 384] on div "What job are you looking for? Enter or select a minimum of 3 job titles (4-8 re…" at bounding box center [512, 261] width 384 height 245
click at [733, 471] on div "Accept all" at bounding box center [743, 473] width 141 height 30
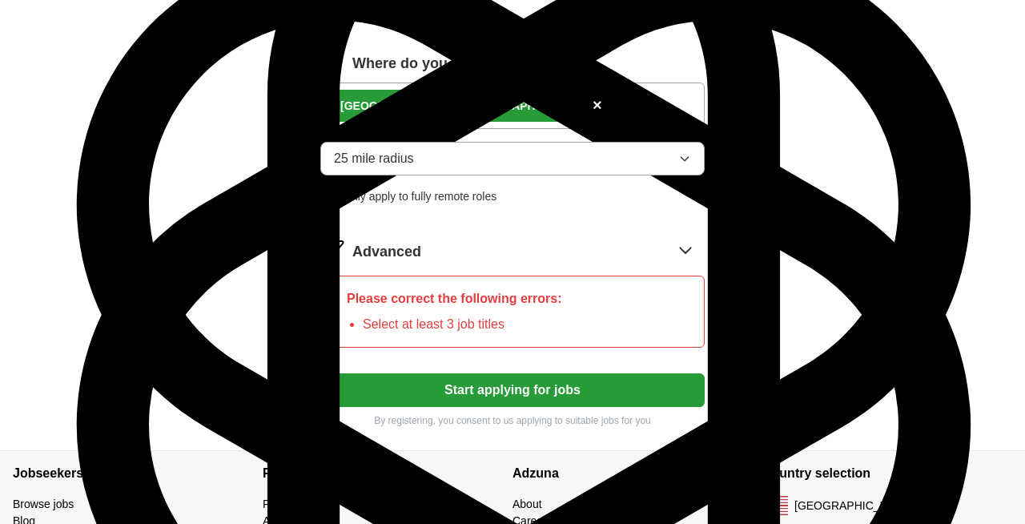
scroll to position [761, 0]
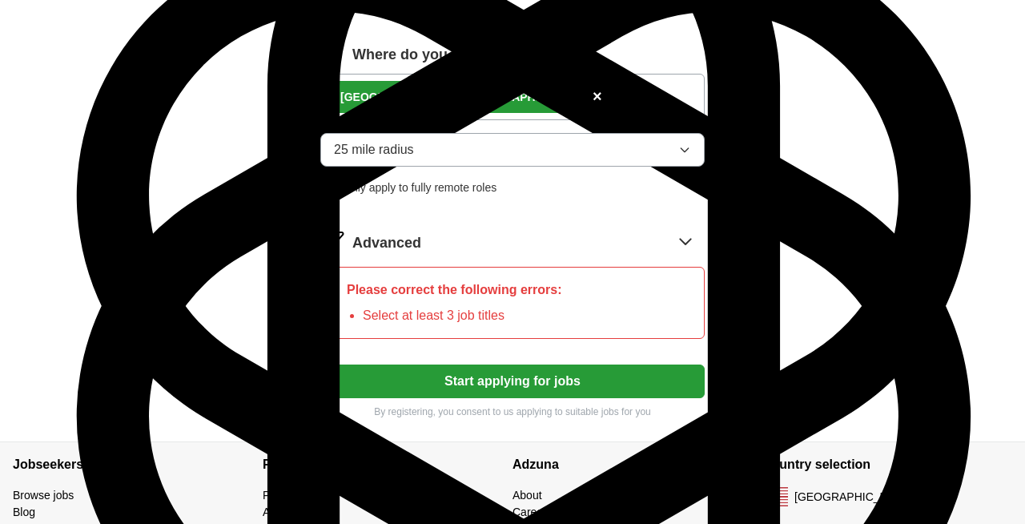
click at [514, 388] on button "Start applying for jobs" at bounding box center [512, 381] width 384 height 34
click at [513, 384] on button "Start applying for jobs" at bounding box center [512, 381] width 384 height 34
